Goal: Information Seeking & Learning: Check status

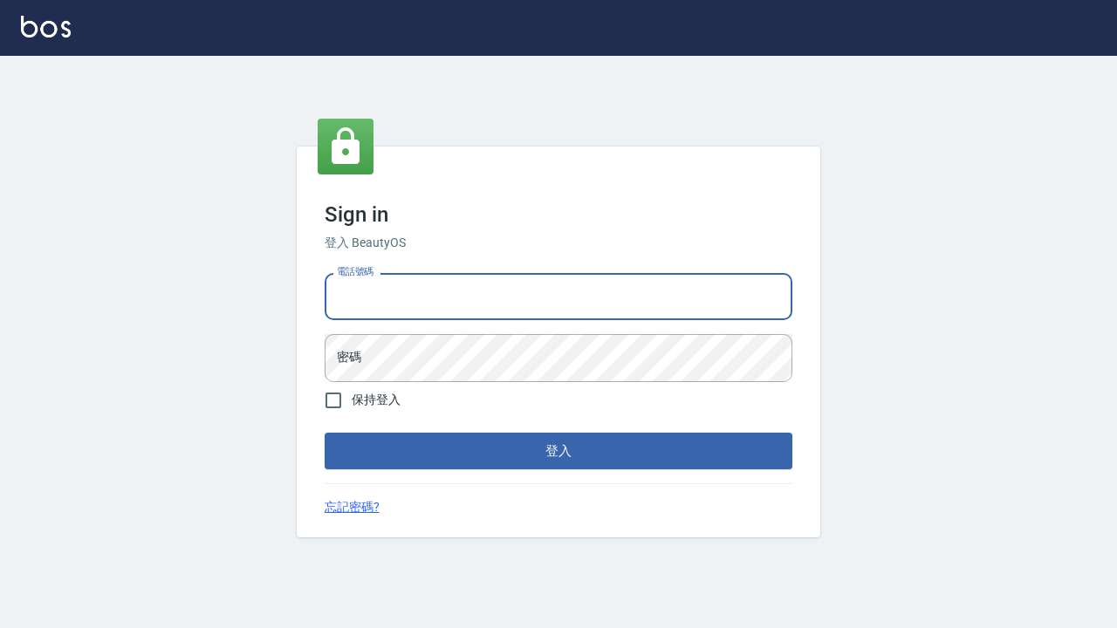
click at [441, 303] on input "電話號碼" at bounding box center [559, 296] width 468 height 47
type input "0424861159"
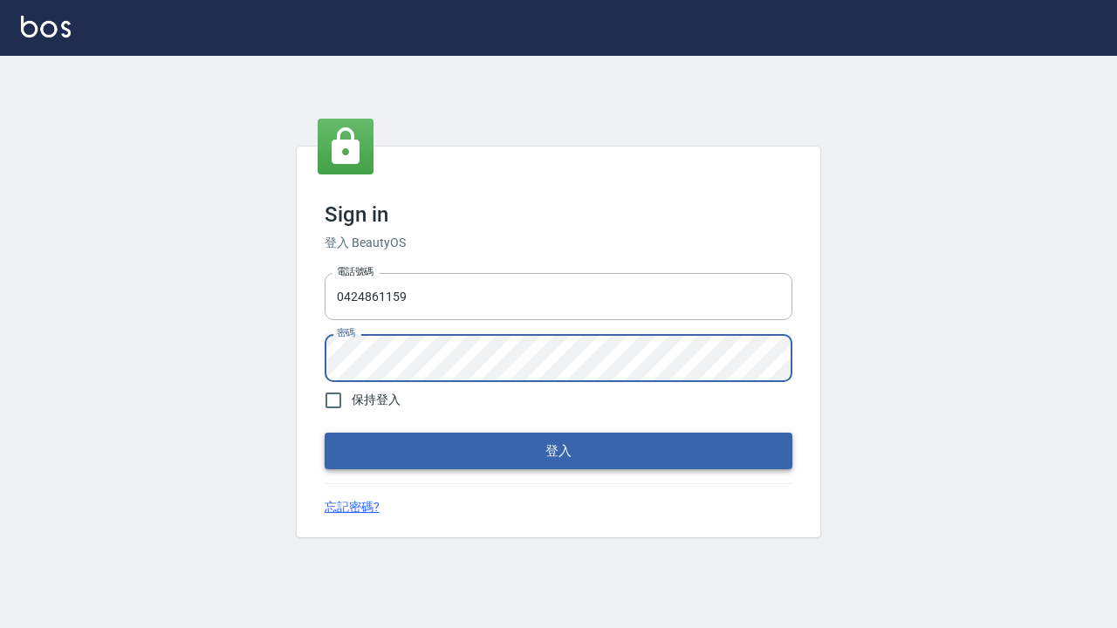
click at [533, 449] on button "登入" at bounding box center [559, 451] width 468 height 37
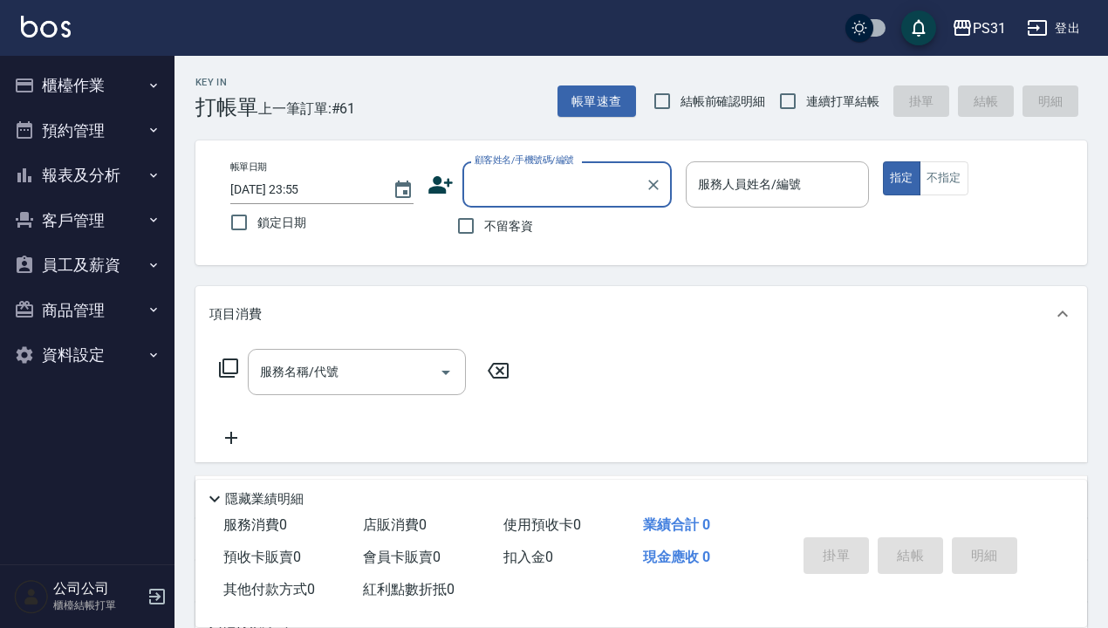
drag, startPoint x: 45, startPoint y: 82, endPoint x: 57, endPoint y: 87, distance: 13.3
click at [45, 82] on button "櫃檯作業" at bounding box center [87, 85] width 161 height 45
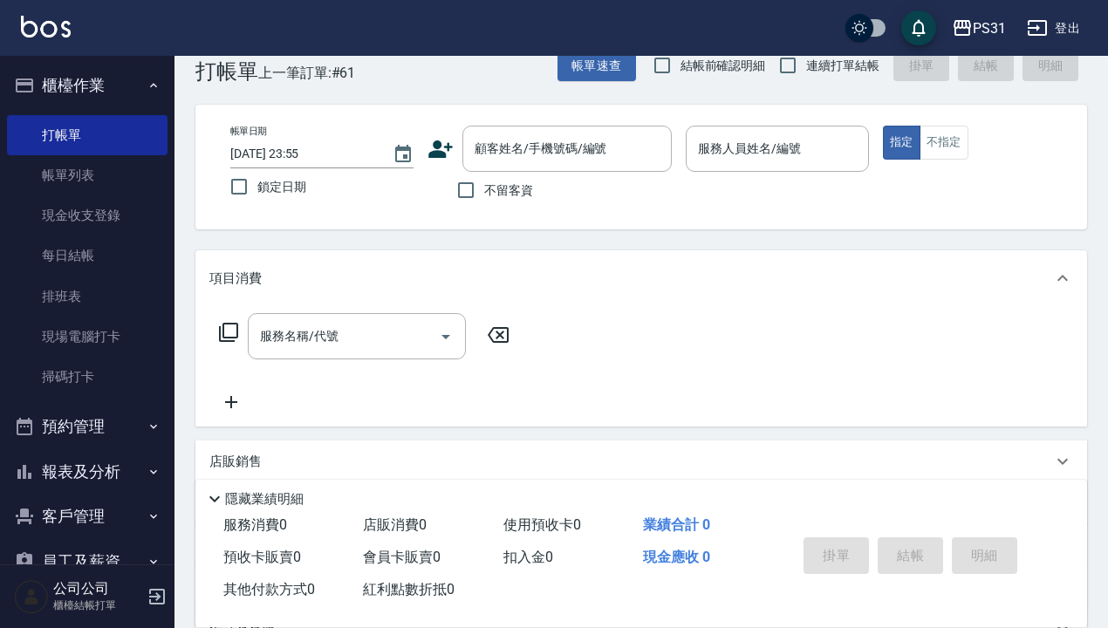
scroll to position [126, 0]
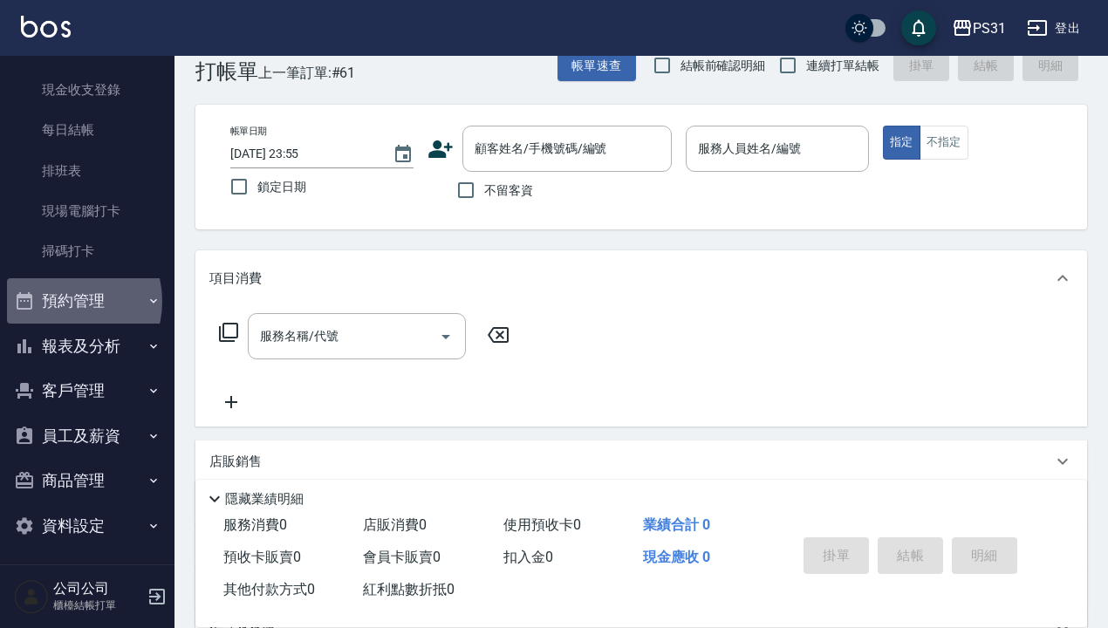
click at [65, 300] on button "預約管理" at bounding box center [87, 300] width 161 height 45
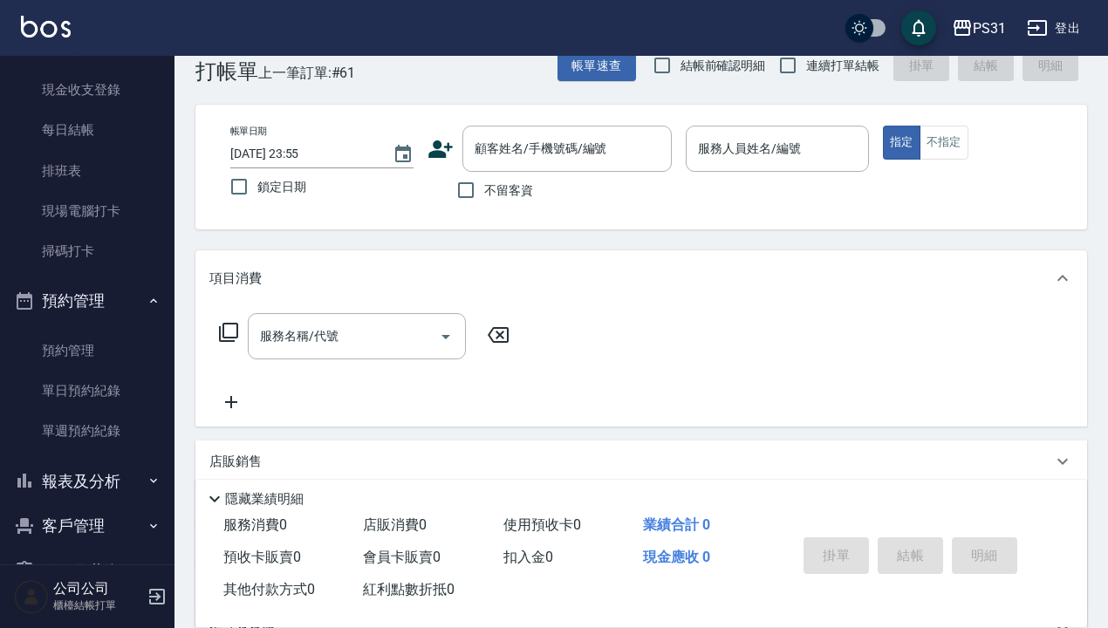
drag, startPoint x: 72, startPoint y: 300, endPoint x: 77, endPoint y: 316, distance: 16.6
click at [72, 301] on button "預約管理" at bounding box center [87, 300] width 161 height 45
click at [91, 346] on button "報表及分析" at bounding box center [87, 346] width 161 height 45
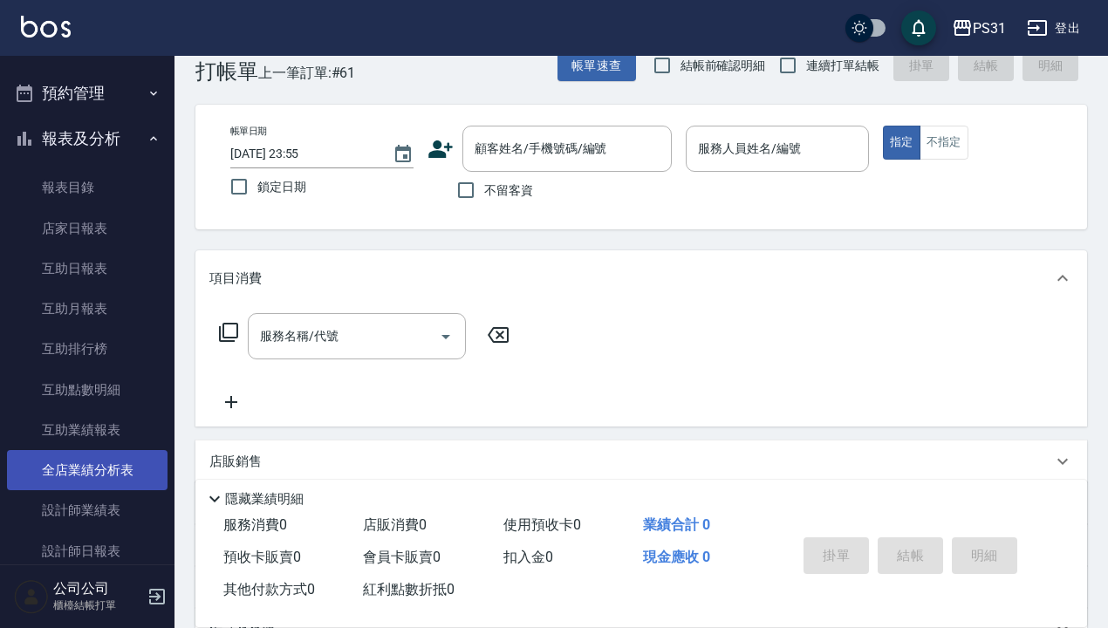
scroll to position [369, 0]
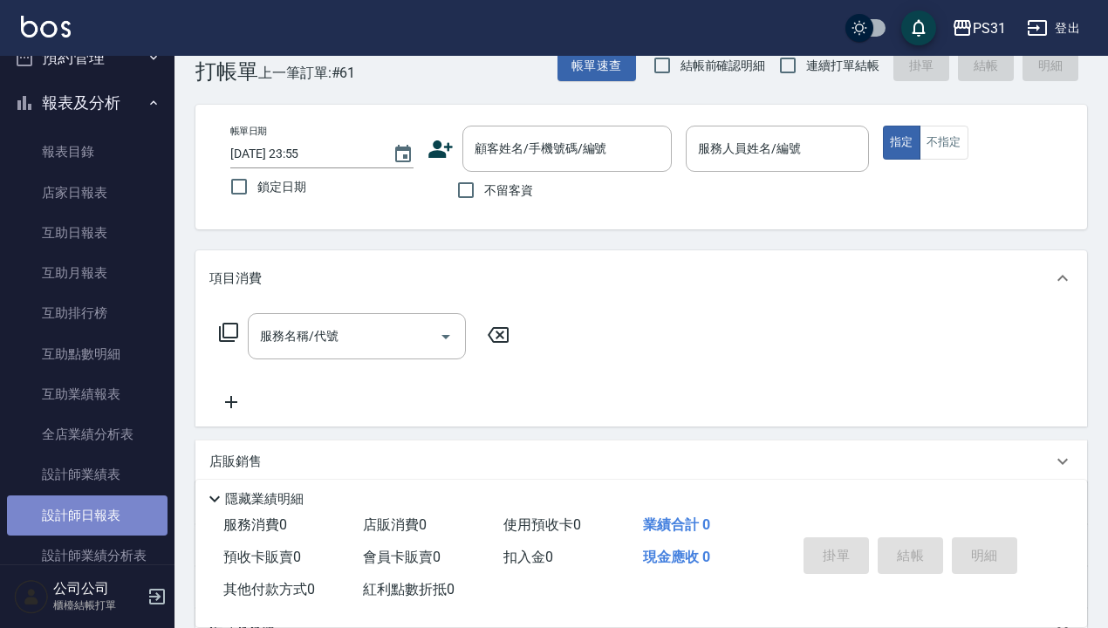
click at [106, 499] on link "設計師日報表" at bounding box center [87, 516] width 161 height 40
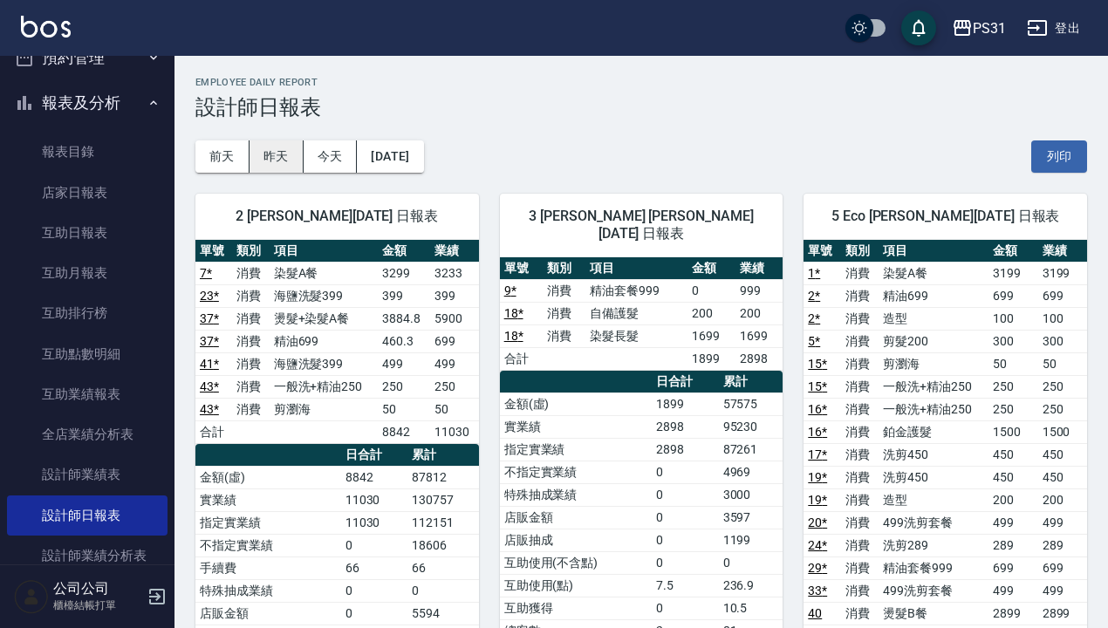
click at [271, 148] on button "昨天" at bounding box center [277, 157] width 54 height 32
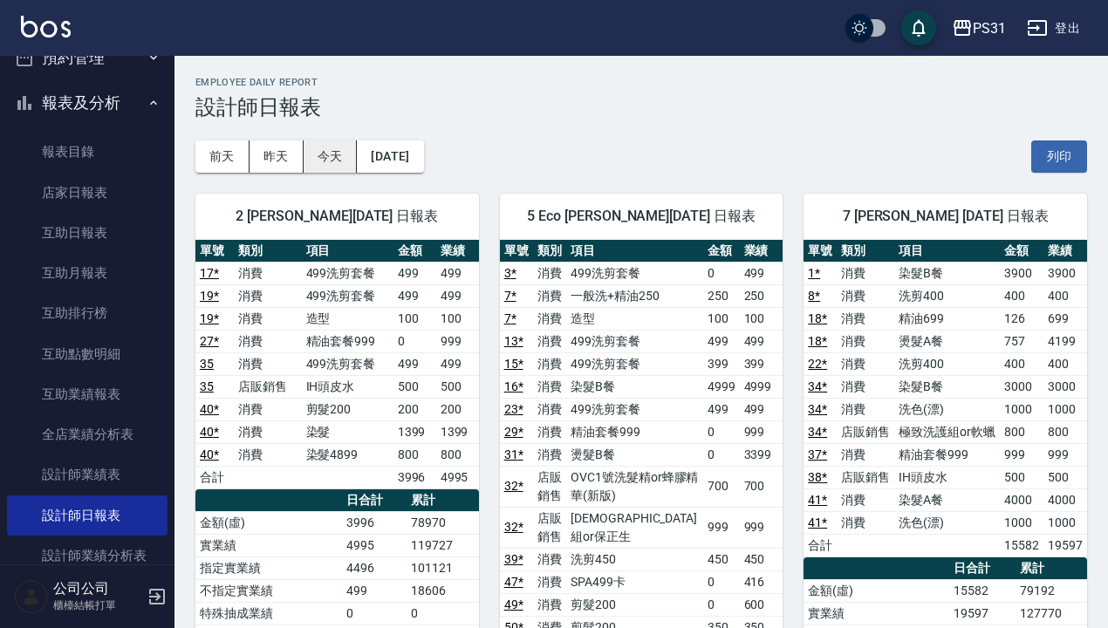
click at [333, 152] on button "今天" at bounding box center [331, 157] width 54 height 32
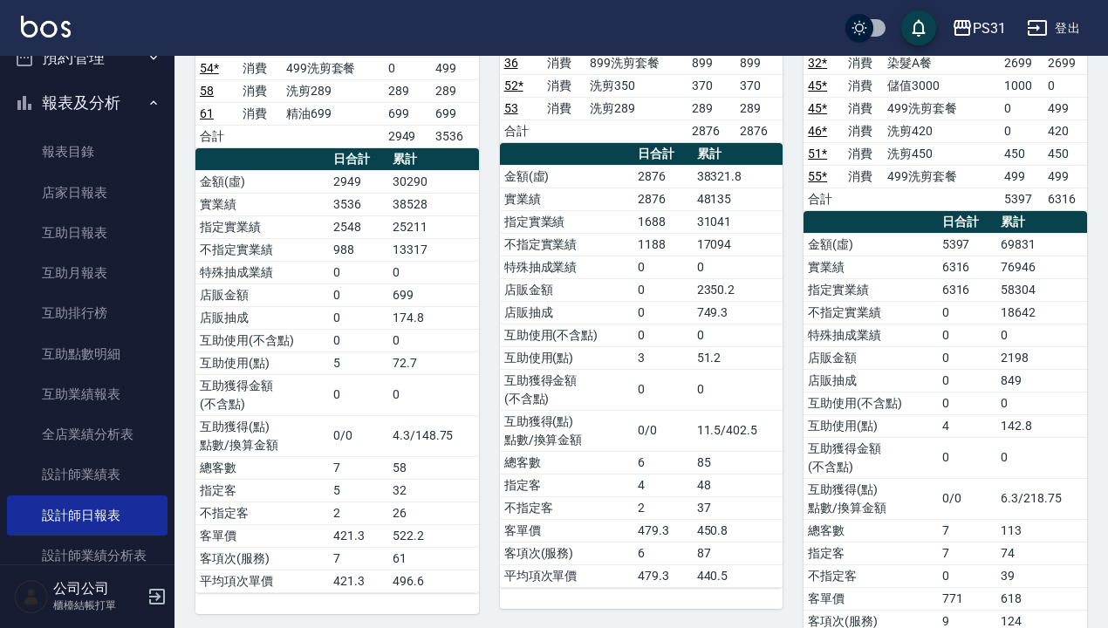
scroll to position [2163, 0]
